Goal: Task Accomplishment & Management: Use online tool/utility

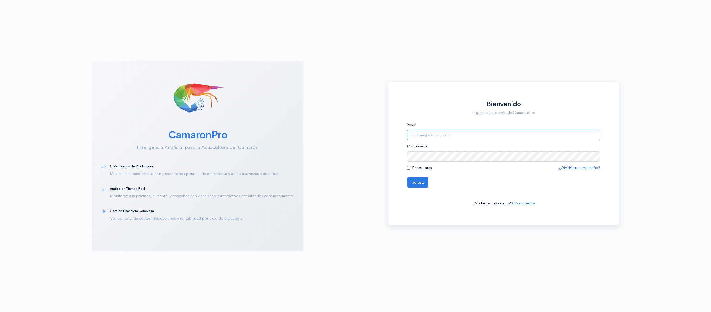
click at [445, 132] on input "Email" at bounding box center [503, 135] width 193 height 11
type input "logistica@segesa.com.ec"
click at [407, 177] on button "Ingresar" at bounding box center [417, 182] width 21 height 11
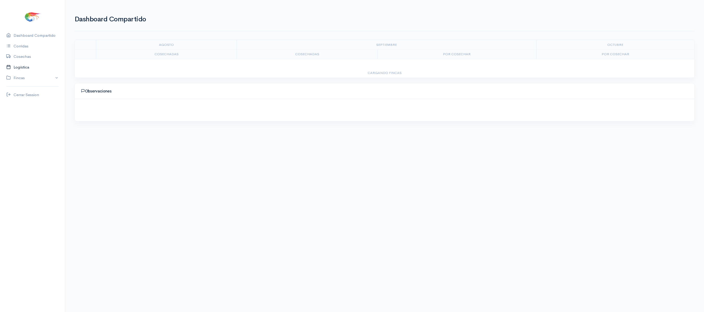
click at [21, 69] on link "Logística" at bounding box center [32, 67] width 65 height 11
click at [98, 35] on link "Gantt" at bounding box center [103, 36] width 10 height 19
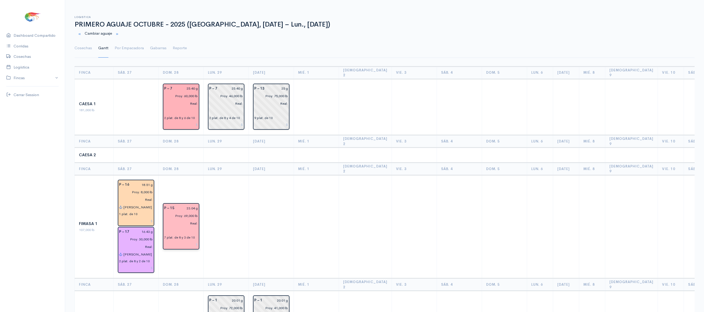
click at [192, 220] on input "Real:" at bounding box center [179, 224] width 37 height 8
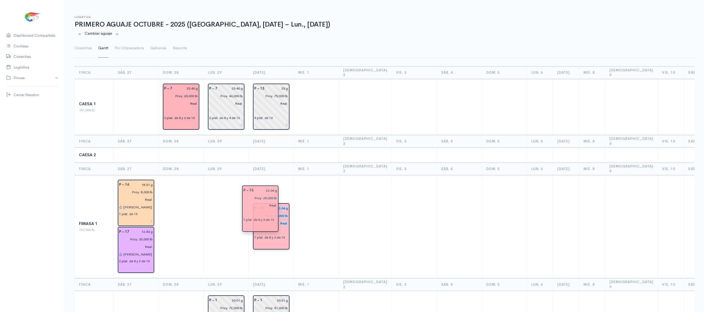
drag, startPoint x: 177, startPoint y: 211, endPoint x: 255, endPoint y: 209, distance: 77.6
click at [240, 206] on td at bounding box center [226, 226] width 45 height 103
click at [79, 46] on link "Cosechas" at bounding box center [82, 48] width 17 height 19
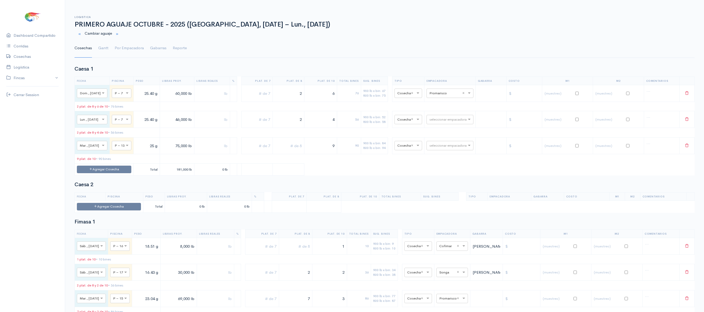
scroll to position [189, 0]
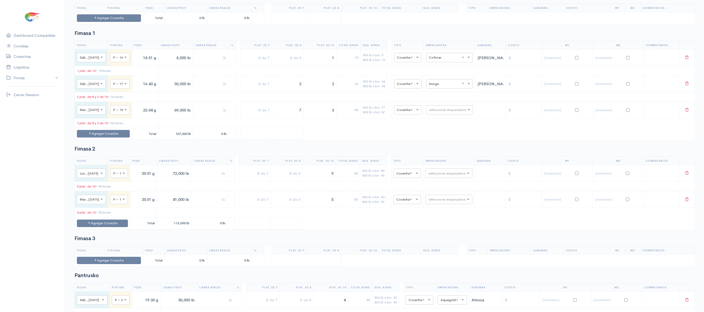
click at [262, 152] on h2 "Fimasa 2" at bounding box center [384, 149] width 620 height 6
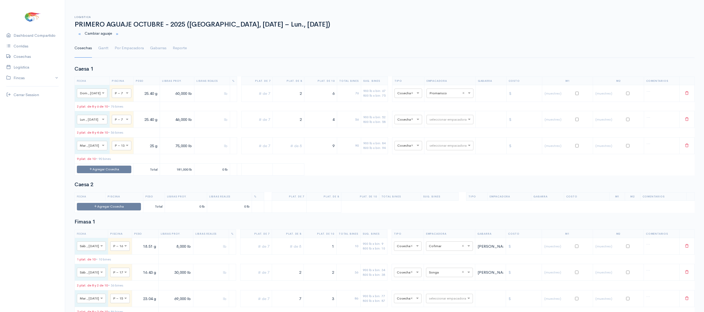
click at [95, 47] on ul "Cosechas Gantt Por Empacadora Gabarras Reporte" at bounding box center [384, 48] width 620 height 19
click at [106, 49] on link "Gantt" at bounding box center [103, 48] width 10 height 19
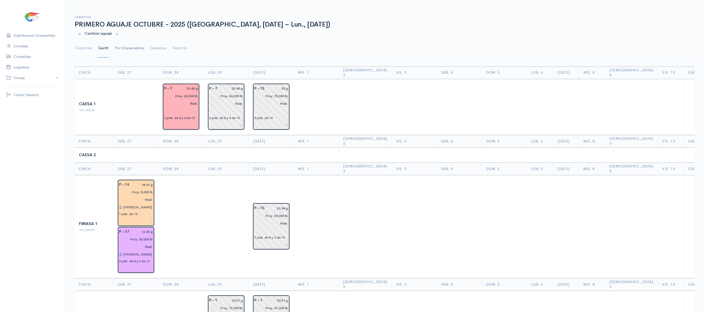
click at [125, 46] on link "Por Empacadora" at bounding box center [129, 48] width 29 height 19
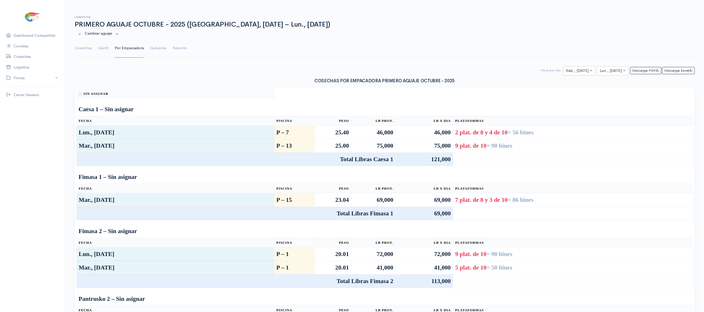
click at [577, 72] on input "text" at bounding box center [574, 71] width 17 height 7
type input "28"
click at [617, 72] on div at bounding box center [612, 71] width 31 height 7
type input "28"
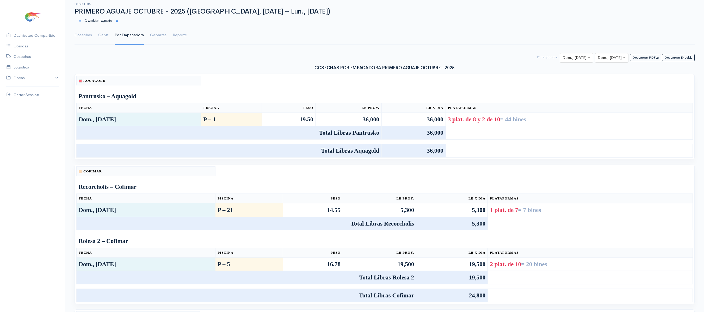
scroll to position [12, 0]
click at [86, 34] on link "Cosechas" at bounding box center [82, 35] width 17 height 19
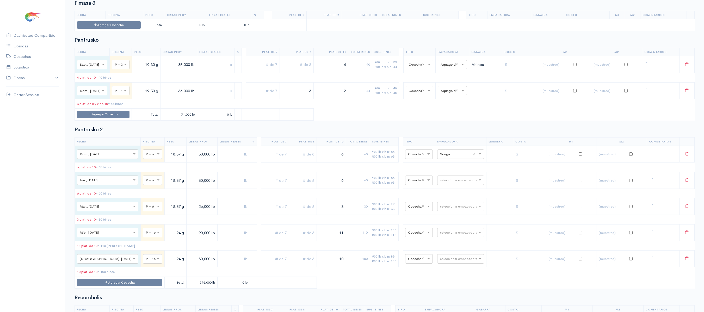
scroll to position [423, 0]
drag, startPoint x: 306, startPoint y: 106, endPoint x: 348, endPoint y: 102, distance: 42.4
click at [348, 99] on tr "× Dom., 28 Sep. × P – 1 19.50 g 36,000 lb 3 2 44 900 lb x bin: 40 800 lb x bin:…" at bounding box center [385, 91] width 620 height 17
drag, startPoint x: 346, startPoint y: 108, endPoint x: 379, endPoint y: 108, distance: 32.3
click at [379, 99] on tr "× Dom., 28 Sep. × P – 1 19.50 g 36,000 lb 2 20 900 lb x bin: 40 800 lb x bin: 4…" at bounding box center [385, 91] width 620 height 17
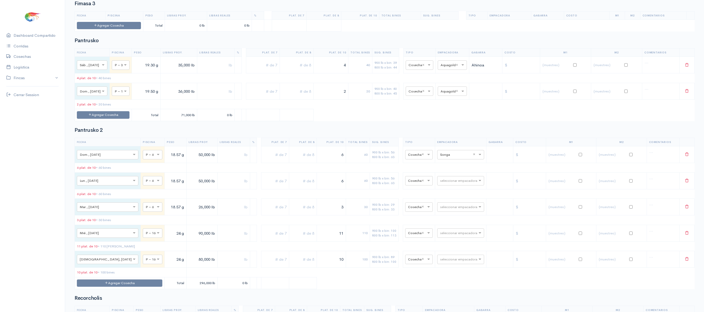
drag, startPoint x: 349, startPoint y: 110, endPoint x: 372, endPoint y: 106, distance: 22.7
click at [372, 99] on tr "× Dom., 28 Sep. × P – 1 19.50 g 36,000 lb 2 20 900 lb x bin: 40 800 lb x bin: 4…" at bounding box center [385, 91] width 620 height 17
drag, startPoint x: 345, startPoint y: 106, endPoint x: 395, endPoint y: 102, distance: 50.7
click at [395, 99] on tr "× Dom., 28 Sep. × P – 1 19.50 g 36,000 lb 2 20 900 lb x bin: 40 800 lb x bin: 4…" at bounding box center [385, 91] width 620 height 17
drag, startPoint x: 339, startPoint y: 109, endPoint x: 412, endPoint y: 111, distance: 73.0
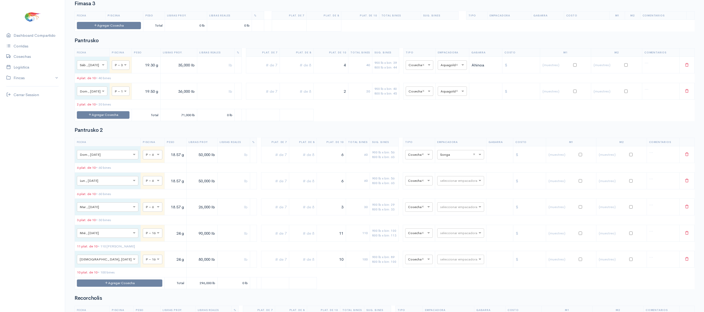
click at [412, 99] on tr "× Dom., 28 Sep. × P – 1 19.50 g 36,000 lb 2 20 900 lb x bin: 40 800 lb x bin: 4…" at bounding box center [385, 91] width 620 height 17
type input "5"
click at [412, 94] on input "5" at bounding box center [414, 91] width 12 height 6
drag, startPoint x: 344, startPoint y: 110, endPoint x: 371, endPoint y: 111, distance: 27.1
click at [371, 99] on tr "× Dom., 28 Sep. × P – 1 19.50 g 36,000 lb 2 20 900 lb x bin: 40 800 lb x bin: 4…" at bounding box center [385, 91] width 620 height 17
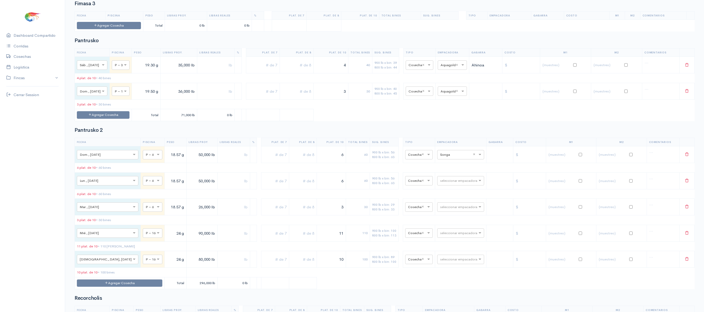
click at [339, 99] on td "3" at bounding box center [330, 91] width 35 height 17
drag, startPoint x: 343, startPoint y: 105, endPoint x: 397, endPoint y: 104, distance: 54.2
click at [397, 99] on tr "× Dom., 28 Sep. × P – 1 19.50 g 36,000 lb 3 30 900 lb x bin: 40 800 lb x bin: 4…" at bounding box center [385, 91] width 620 height 17
type input "4"
click at [356, 121] on table "Fecha Piscina Peso Libras Proy. Libras Reales % Plat. de 7 Plat. de 8 Plat. de …" at bounding box center [384, 84] width 620 height 73
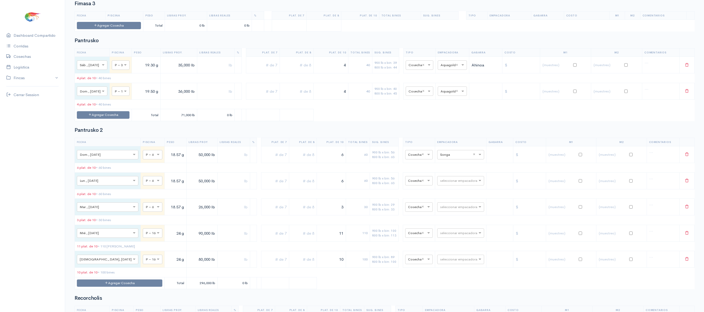
scroll to position [0, 0]
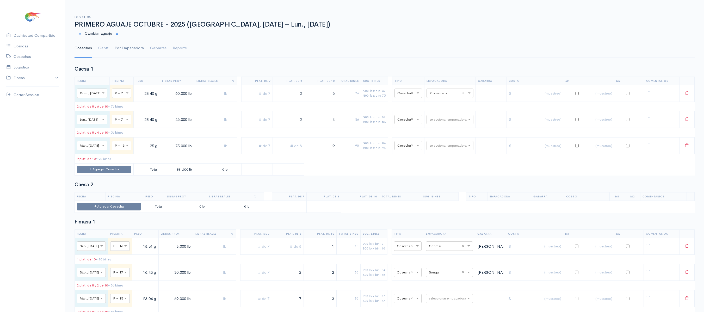
click at [117, 45] on link "Por Empacadora" at bounding box center [129, 48] width 29 height 19
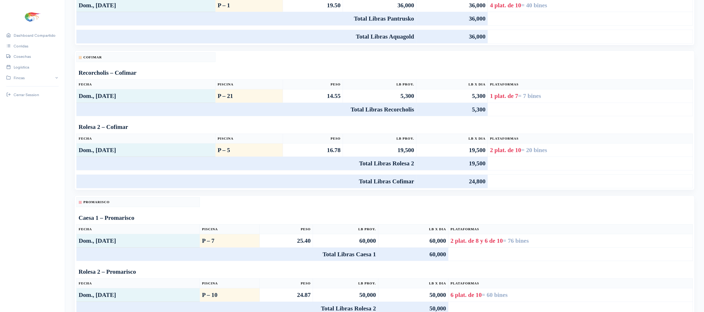
scroll to position [259, 0]
